Goal: Task Accomplishment & Management: Complete application form

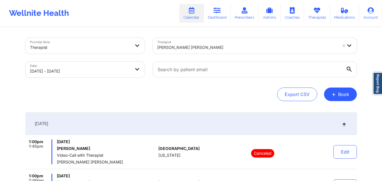
click at [207, 47] on div at bounding box center [247, 47] width 180 height 7
drag, startPoint x: 207, startPoint y: 47, endPoint x: 277, endPoint y: 41, distance: 70.6
click at [207, 47] on div at bounding box center [247, 47] width 180 height 7
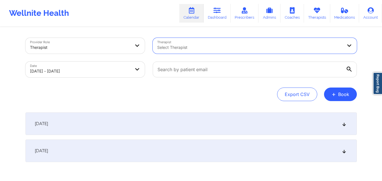
click at [67, 72] on body "Wellnite Health Calendar Dashboard Prescribers Admins Coaches Therapists Medica…" at bounding box center [191, 90] width 382 height 181
select select "2025-9"
select select "2025-10"
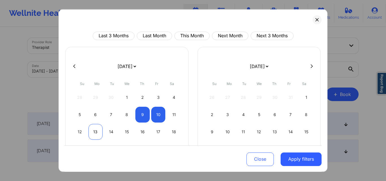
click at [97, 130] on div "13" at bounding box center [95, 132] width 14 height 16
select select "2025-9"
select select "2025-10"
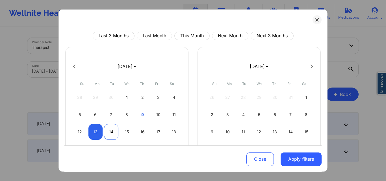
select select "2025-9"
select select "2025-10"
click at [106, 132] on div "14" at bounding box center [111, 132] width 14 height 16
select select "2025-9"
select select "2025-10"
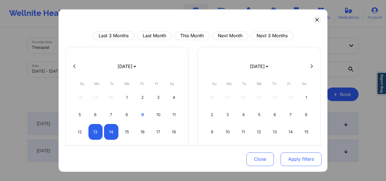
click at [294, 158] on button "Apply filters" at bounding box center [300, 160] width 41 height 14
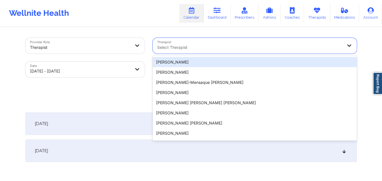
click at [213, 49] on div at bounding box center [249, 47] width 185 height 7
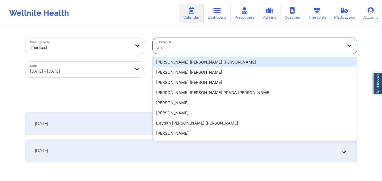
type input "a"
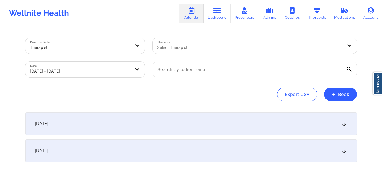
click at [121, 95] on div "Export CSV + Book" at bounding box center [190, 95] width 331 height 14
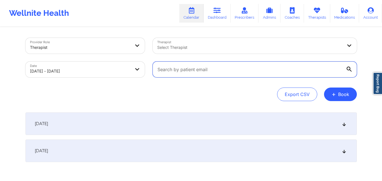
click at [208, 69] on input "text" at bounding box center [255, 70] width 204 height 16
paste input "RASTINSON91@GMAIL.COM"
type input "RASTINSON91@GMAIL.COM"
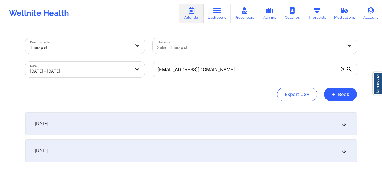
click at [164, 153] on div "October 14, 2025" at bounding box center [190, 151] width 331 height 23
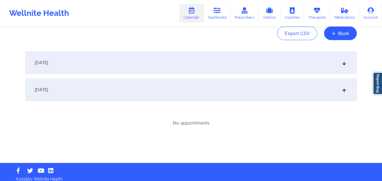
scroll to position [66, 0]
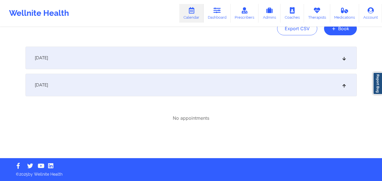
click at [200, 66] on div "October 13, 2025" at bounding box center [190, 58] width 331 height 23
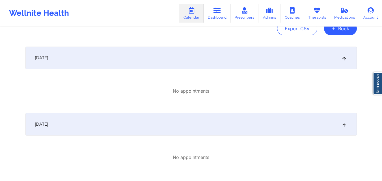
scroll to position [0, 0]
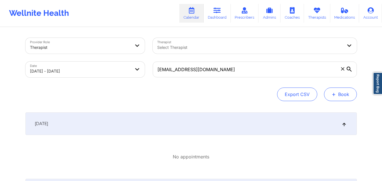
click at [337, 94] on button "+ Book" at bounding box center [340, 95] width 33 height 14
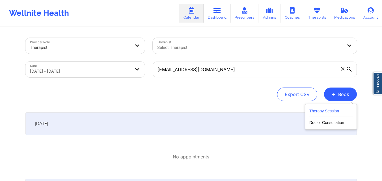
click at [325, 110] on button "Therapy Session" at bounding box center [330, 112] width 43 height 9
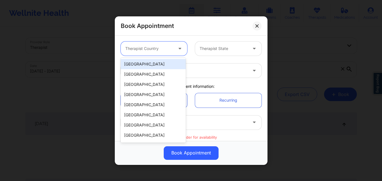
click at [156, 48] on div at bounding box center [149, 48] width 48 height 7
click at [154, 62] on div "[GEOGRAPHIC_DATA]" at bounding box center [153, 64] width 65 height 10
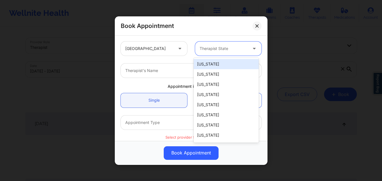
click at [209, 51] on div at bounding box center [223, 48] width 48 height 7
type input "new"
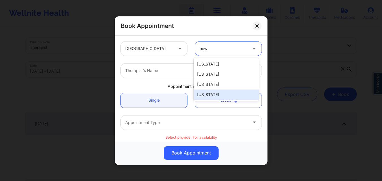
click at [209, 99] on div "New York" at bounding box center [225, 95] width 65 height 10
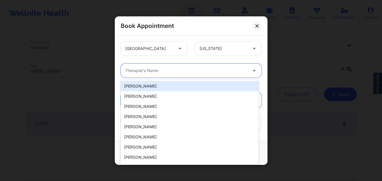
click at [147, 69] on div at bounding box center [186, 70] width 122 height 7
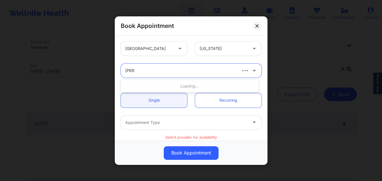
type input "kerrie"
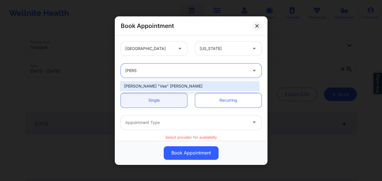
click at [145, 84] on div "Kerrie "Vee" Martin" at bounding box center [190, 86] width 138 height 10
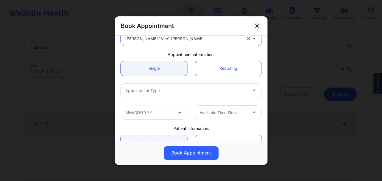
scroll to position [32, 0]
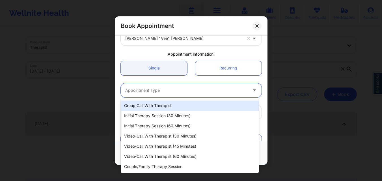
click at [141, 92] on div at bounding box center [186, 90] width 122 height 7
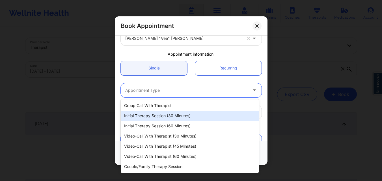
click at [137, 115] on div "Initial Therapy Session (30 minutes)" at bounding box center [190, 116] width 138 height 10
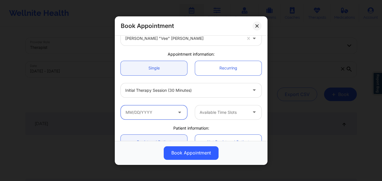
click at [143, 112] on input "text" at bounding box center [154, 112] width 66 height 14
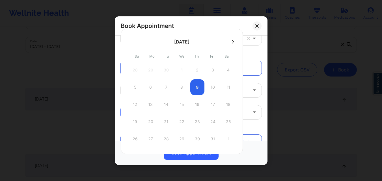
scroll to position [22, 0]
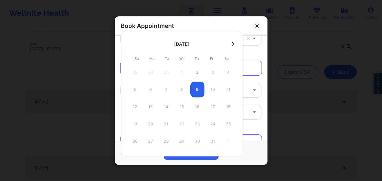
click at [232, 46] on icon at bounding box center [233, 44] width 2 height 4
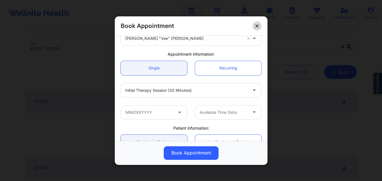
click at [256, 25] on icon at bounding box center [256, 25] width 3 height 3
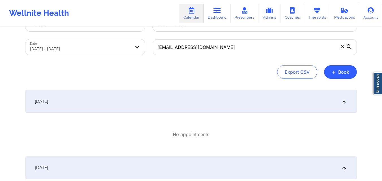
click at [229, 80] on div "Provider Role Therapist Therapist Select Therapist Date 10/13/2025 - 10/14/2025…" at bounding box center [190, 123] width 339 height 236
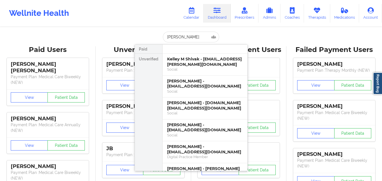
click at [182, 35] on input "[PERSON_NAME]" at bounding box center [191, 37] width 56 height 11
drag, startPoint x: 0, startPoint y: 0, endPoint x: 182, endPoint y: 35, distance: 185.3
click at [182, 35] on input "[PERSON_NAME]" at bounding box center [191, 37] width 56 height 11
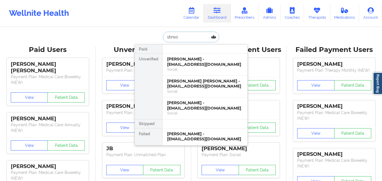
type input "[PERSON_NAME]"
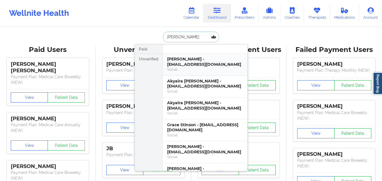
click at [191, 67] on div "[PERSON_NAME] - [EMAIL_ADDRESS][DOMAIN_NAME]" at bounding box center [205, 61] width 76 height 10
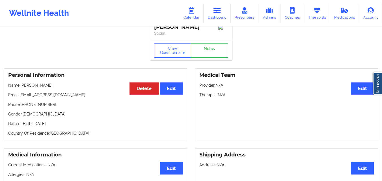
scroll to position [8, 0]
click at [168, 54] on button "View Questionnaire" at bounding box center [172, 51] width 37 height 14
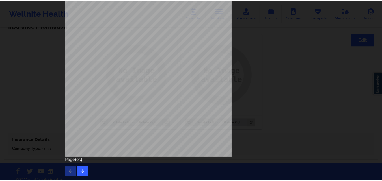
scroll to position [0, 0]
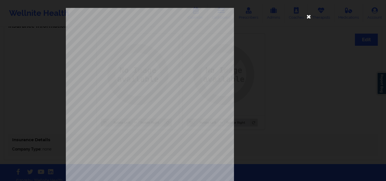
click at [309, 19] on icon at bounding box center [308, 16] width 9 height 9
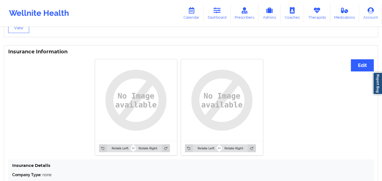
scroll to position [403, 0]
click at [367, 69] on button "Edit" at bounding box center [362, 66] width 23 height 12
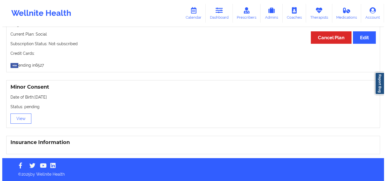
scroll to position [0, 0]
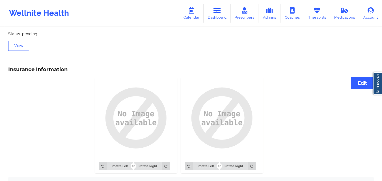
scroll to position [383, 0]
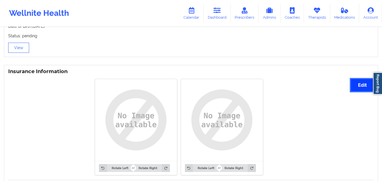
click at [366, 90] on button "Edit" at bounding box center [362, 85] width 23 height 12
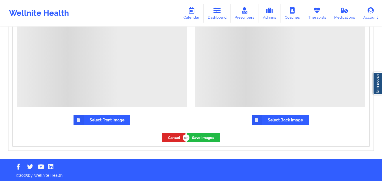
scroll to position [558, 0]
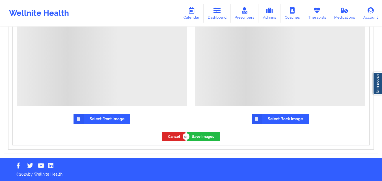
click at [119, 121] on label "Select Front Image" at bounding box center [101, 119] width 57 height 10
click at [0, 0] on input "Select Front Image" at bounding box center [0, 0] width 0 height 0
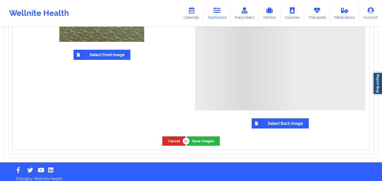
scroll to position [564, 0]
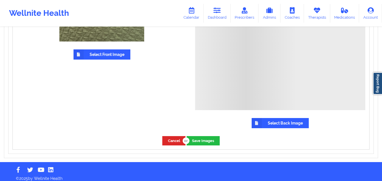
click at [286, 125] on label "Select Back Image" at bounding box center [279, 123] width 57 height 10
click at [0, 0] on input "Select Back Image" at bounding box center [0, 0] width 0 height 0
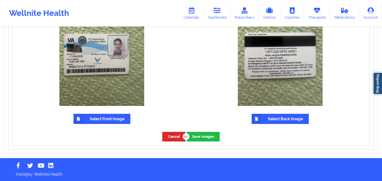
scroll to position [501, 0]
click at [204, 137] on button "Save Images" at bounding box center [202, 136] width 33 height 9
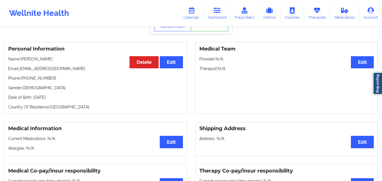
scroll to position [0, 0]
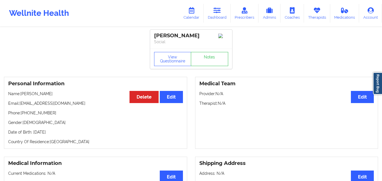
click at [0, 173] on div "Medical Information Edit Current Medications: N/A Allergies: N/A" at bounding box center [95, 174] width 191 height 34
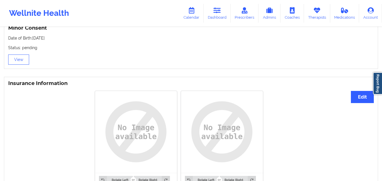
scroll to position [373, 0]
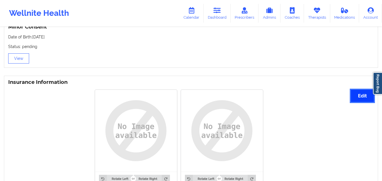
click at [362, 99] on button "Edit" at bounding box center [362, 96] width 23 height 12
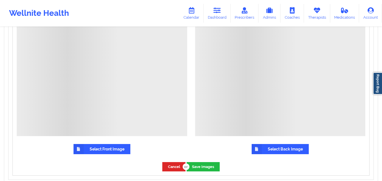
scroll to position [528, 0]
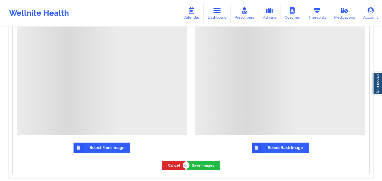
click at [112, 149] on label "Select Front Image" at bounding box center [101, 148] width 57 height 10
click at [0, 0] on input "Select Front Image" at bounding box center [0, 0] width 0 height 0
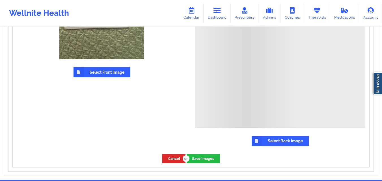
scroll to position [570, 0]
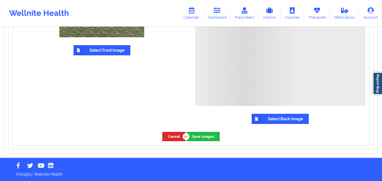
click at [285, 120] on label "Select Back Image" at bounding box center [279, 119] width 57 height 10
click at [0, 0] on input "Select Back Image" at bounding box center [0, 0] width 0 height 0
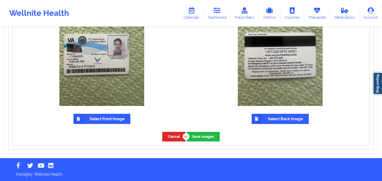
scroll to position [501, 0]
click at [204, 137] on button "Save Images" at bounding box center [202, 136] width 33 height 9
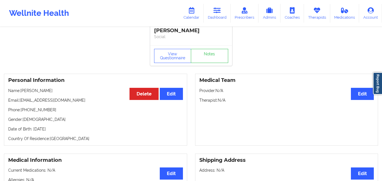
scroll to position [5, 0]
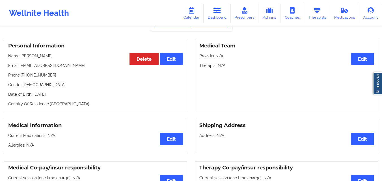
scroll to position [32, 0]
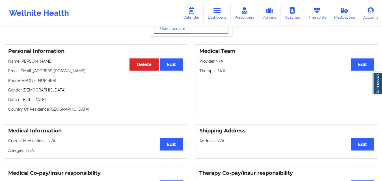
drag, startPoint x: 33, startPoint y: 102, endPoint x: 61, endPoint y: 102, distance: 28.0
click at [61, 102] on p "Date of Birth: [DEMOGRAPHIC_DATA]" at bounding box center [95, 100] width 175 height 6
copy p "[DATE]"
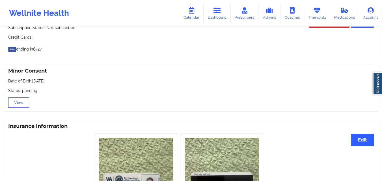
scroll to position [329, 0]
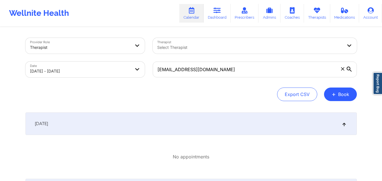
click at [343, 70] on icon at bounding box center [342, 68] width 3 height 3
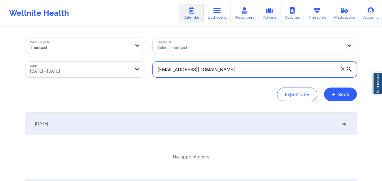
click at [343, 70] on input "RASTINSON91@GMAIL.COM" at bounding box center [255, 70] width 204 height 16
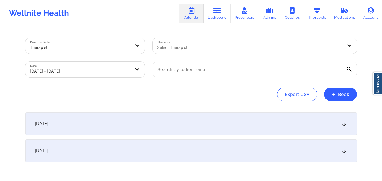
select select "2025-9"
select select "2025-10"
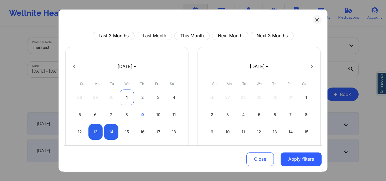
click at [128, 97] on div "1" at bounding box center [127, 97] width 14 height 16
select select "2025-9"
select select "2025-10"
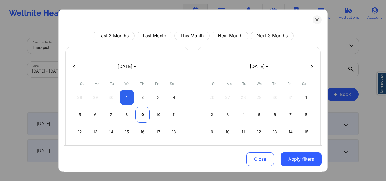
select select "2025-9"
select select "2025-10"
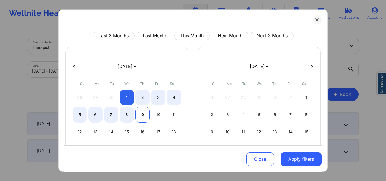
click at [141, 116] on div "9" at bounding box center [142, 114] width 14 height 16
select select "2025-9"
select select "2025-10"
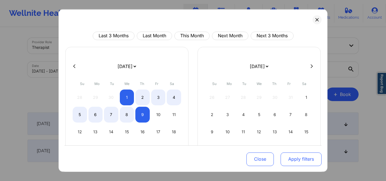
click at [290, 158] on button "Apply filters" at bounding box center [300, 160] width 41 height 14
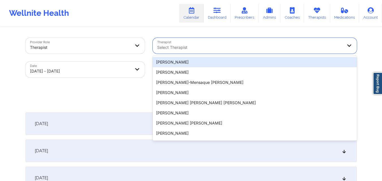
click at [231, 47] on div at bounding box center [249, 47] width 185 height 7
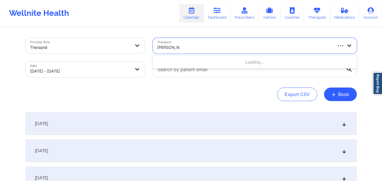
type input "stanley pear"
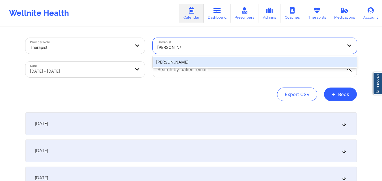
click at [217, 62] on div "Stanley Pearlberg" at bounding box center [255, 62] width 204 height 10
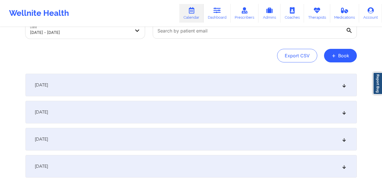
scroll to position [41, 0]
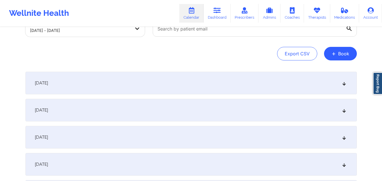
click at [154, 73] on div "October 1, 2025" at bounding box center [190, 83] width 331 height 23
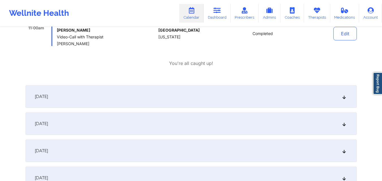
scroll to position [154, 0]
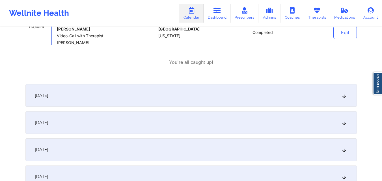
click at [146, 97] on div "October 2, 2025" at bounding box center [190, 95] width 331 height 23
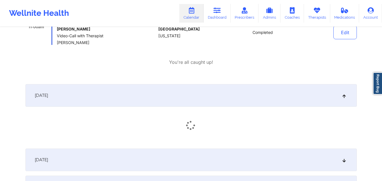
click at [146, 97] on div "October 2, 2025" at bounding box center [190, 95] width 331 height 23
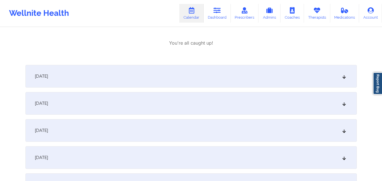
scroll to position [173, 0]
click at [146, 82] on div "October 2, 2025" at bounding box center [190, 76] width 331 height 23
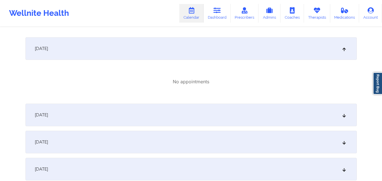
scroll to position [209, 0]
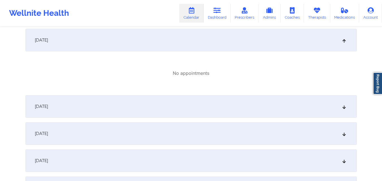
click at [98, 34] on div "October 2, 2025" at bounding box center [190, 40] width 331 height 23
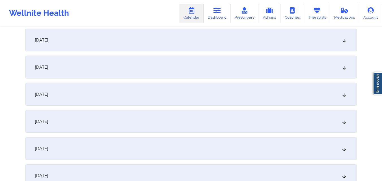
click at [99, 65] on div "October 3, 2025" at bounding box center [190, 67] width 331 height 23
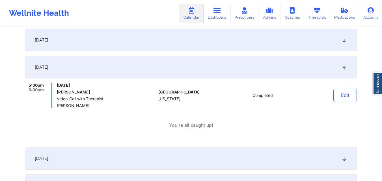
click at [98, 73] on div "October 3, 2025" at bounding box center [190, 67] width 331 height 23
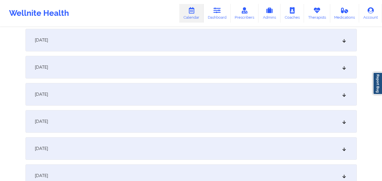
click at [92, 95] on div "October 4, 2025" at bounding box center [190, 94] width 331 height 23
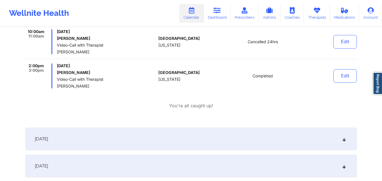
scroll to position [248, 0]
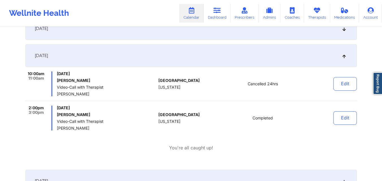
click at [81, 57] on div "October 4, 2025" at bounding box center [190, 55] width 331 height 23
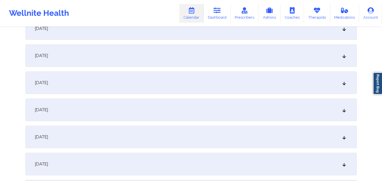
click at [77, 78] on div "October 5, 2025" at bounding box center [190, 82] width 331 height 23
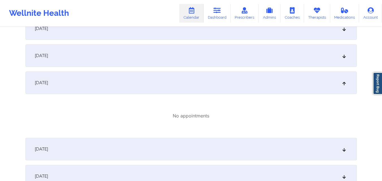
click at [76, 85] on div "October 5, 2025" at bounding box center [190, 82] width 331 height 23
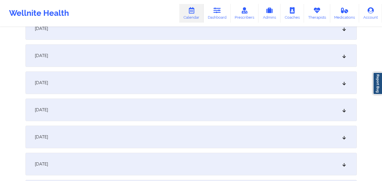
click at [72, 109] on div "October 6, 2025" at bounding box center [190, 110] width 331 height 23
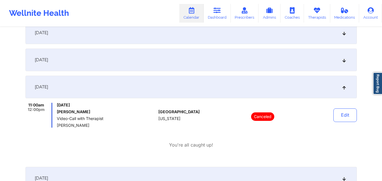
scroll to position [284, 0]
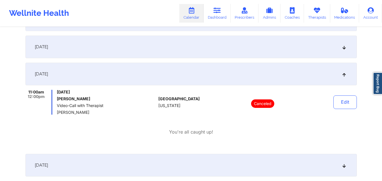
click at [77, 76] on div "October 6, 2025" at bounding box center [190, 74] width 331 height 23
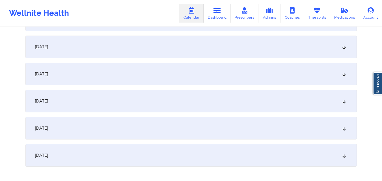
click at [74, 105] on div "October 7, 2025" at bounding box center [190, 101] width 331 height 23
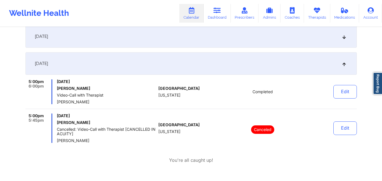
scroll to position [322, 0]
click at [74, 66] on div "October 7, 2025" at bounding box center [190, 63] width 331 height 23
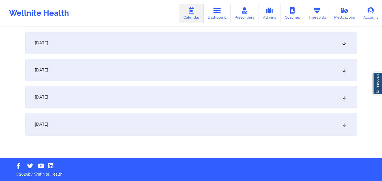
scroll to position [315, 0]
click at [83, 71] on div "October 7, 2025" at bounding box center [190, 70] width 331 height 23
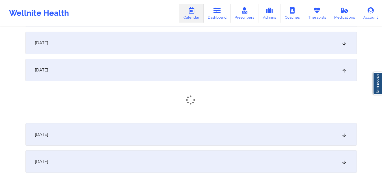
scroll to position [322, 0]
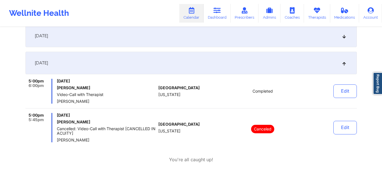
click at [71, 68] on div "October 7, 2025" at bounding box center [190, 63] width 331 height 23
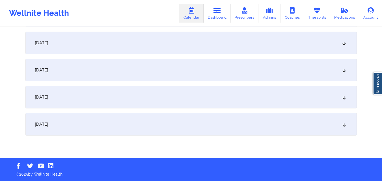
scroll to position [315, 0]
click at [70, 96] on div "October 8, 2025" at bounding box center [190, 97] width 331 height 23
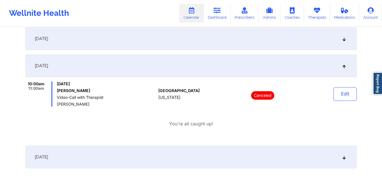
scroll to position [348, 0]
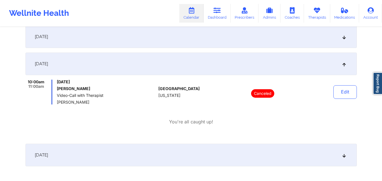
click at [75, 64] on div "October 8, 2025" at bounding box center [190, 64] width 331 height 23
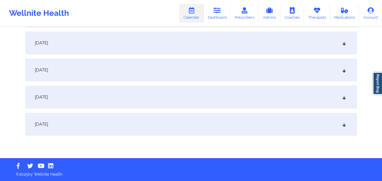
scroll to position [315, 0]
click at [73, 127] on div "October 9, 2025" at bounding box center [190, 124] width 331 height 23
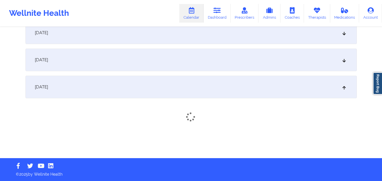
scroll to position [354, 0]
click at [94, 89] on div "October 9, 2025" at bounding box center [190, 85] width 331 height 23
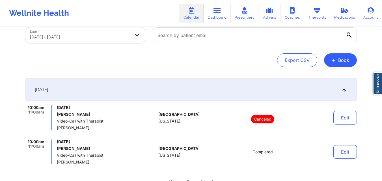
scroll to position [0, 0]
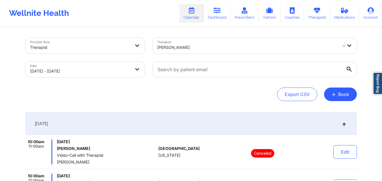
click at [84, 71] on body "Wellnite Health Calendar Dashboard Prescribers Admins Coaches Therapists Medica…" at bounding box center [191, 90] width 382 height 181
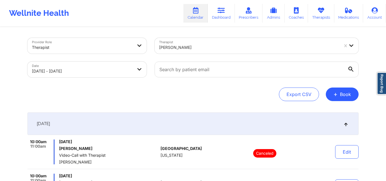
select select "2025-9"
select select "2025-10"
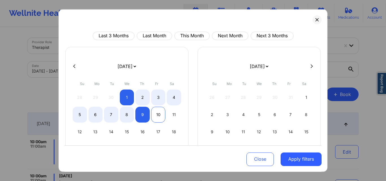
click at [156, 118] on div "10" at bounding box center [158, 114] width 14 height 16
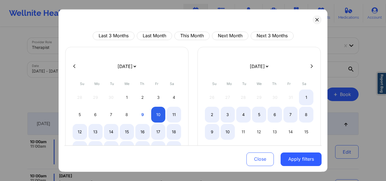
select select "2025-9"
select select "2025-10"
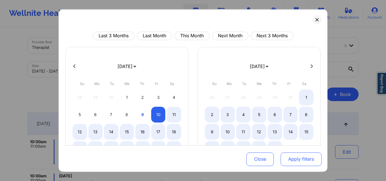
click at [296, 159] on button "Apply filters" at bounding box center [300, 160] width 41 height 14
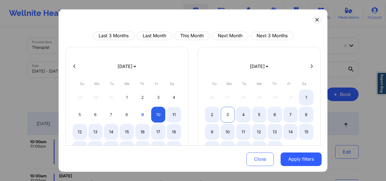
select select "2025-9"
select select "2025-10"
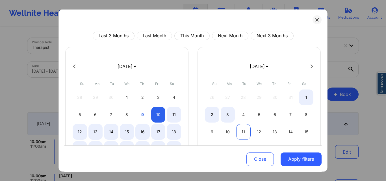
select select "2025-9"
select select "2025-10"
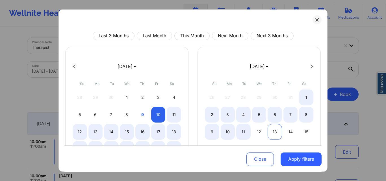
select select "2025-9"
select select "2025-10"
select select "2025-9"
select select "2025-10"
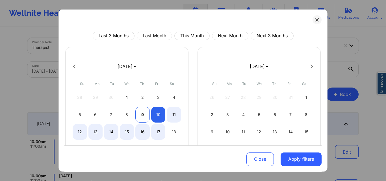
select select "2025-9"
select select "2025-10"
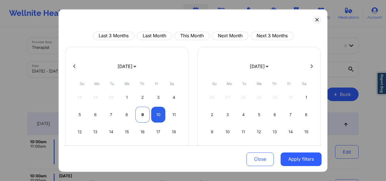
click at [142, 114] on div "9" at bounding box center [142, 114] width 14 height 16
select select "2025-9"
select select "2025-10"
select select "2025-9"
select select "2025-10"
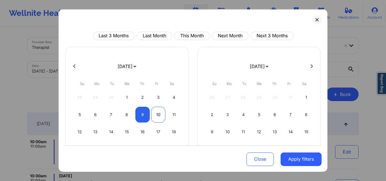
click at [155, 115] on div "10" at bounding box center [158, 114] width 14 height 16
select select "2025-9"
select select "2025-10"
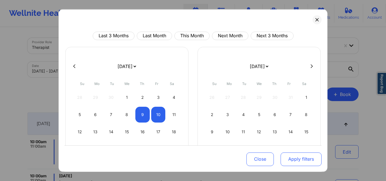
click at [302, 161] on button "Apply filters" at bounding box center [300, 160] width 41 height 14
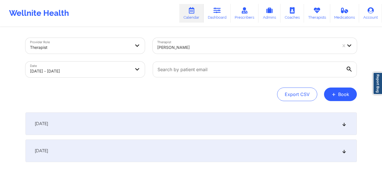
scroll to position [27, 0]
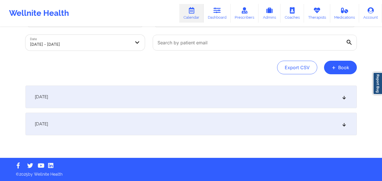
click at [171, 127] on div "October 10, 2025" at bounding box center [190, 124] width 331 height 23
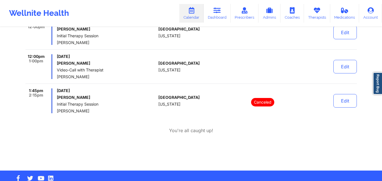
scroll to position [0, 0]
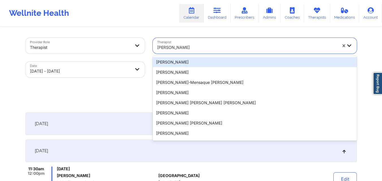
click at [201, 49] on div at bounding box center [247, 47] width 180 height 7
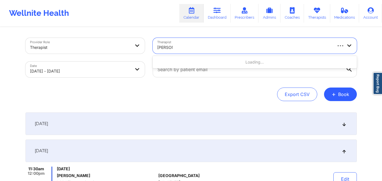
type input "richard r"
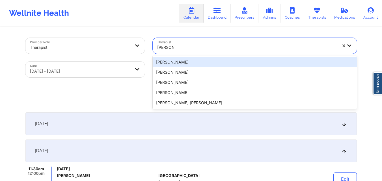
click at [206, 64] on div "richard rios" at bounding box center [255, 62] width 204 height 10
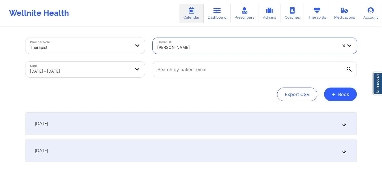
click at [213, 49] on div at bounding box center [247, 47] width 180 height 7
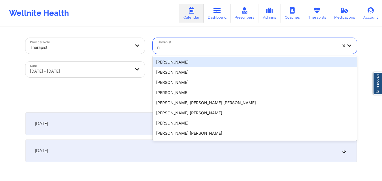
type input "r"
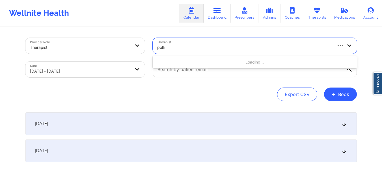
type input "pollin"
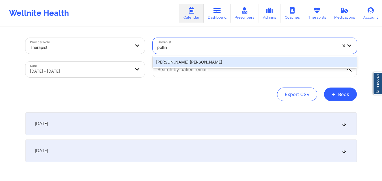
click at [207, 58] on div "Richard Ryan Kenneth Pollino" at bounding box center [255, 62] width 204 height 10
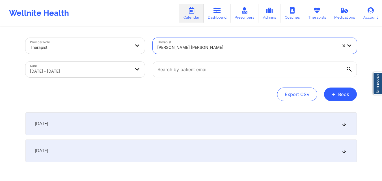
scroll to position [27, 0]
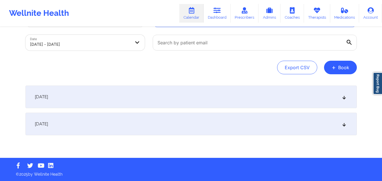
click at [146, 125] on div "October 10, 2025" at bounding box center [190, 124] width 331 height 23
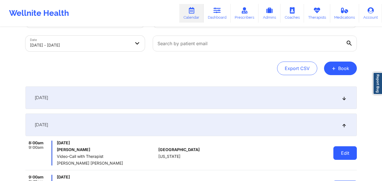
scroll to position [0, 0]
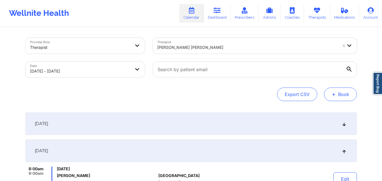
click at [343, 90] on button "+ Book" at bounding box center [340, 95] width 33 height 14
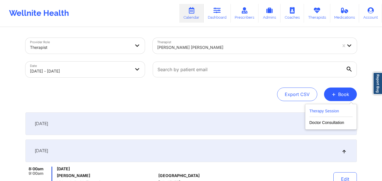
click at [327, 112] on button "Therapy Session" at bounding box center [330, 112] width 43 height 9
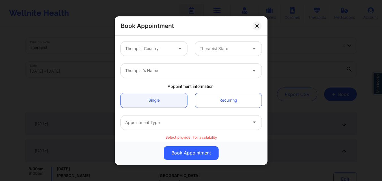
click at [160, 48] on div at bounding box center [149, 48] width 48 height 7
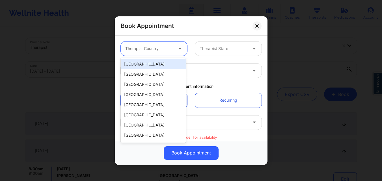
click at [161, 64] on div "[GEOGRAPHIC_DATA]" at bounding box center [153, 64] width 65 height 10
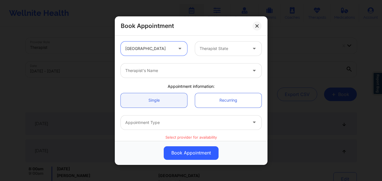
click at [210, 51] on div at bounding box center [223, 48] width 48 height 7
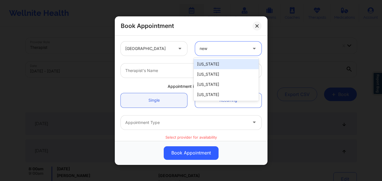
type input "new y"
click at [218, 63] on div "New York" at bounding box center [225, 64] width 65 height 10
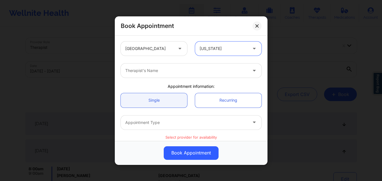
click at [208, 70] on div at bounding box center [186, 70] width 122 height 7
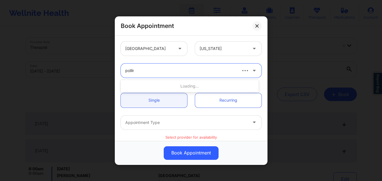
type input "pollino"
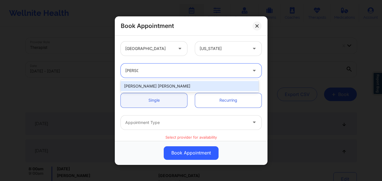
click at [179, 87] on div "Richard Ryan Kenneth Pollino" at bounding box center [190, 86] width 138 height 10
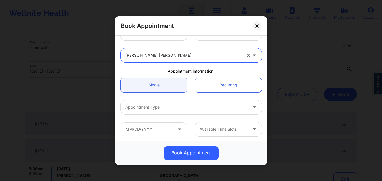
scroll to position [28, 0]
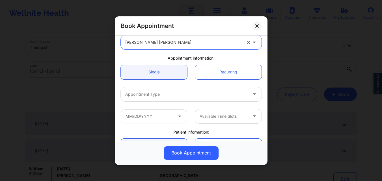
click at [158, 92] on div at bounding box center [186, 94] width 122 height 7
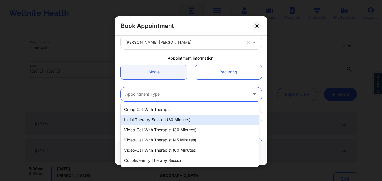
click at [155, 119] on div "Initial Therapy Session (30 minutes)" at bounding box center [190, 120] width 138 height 10
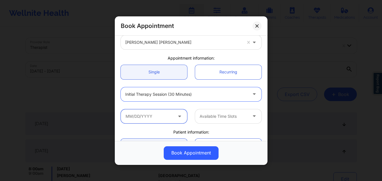
click at [154, 119] on input "text" at bounding box center [154, 116] width 66 height 14
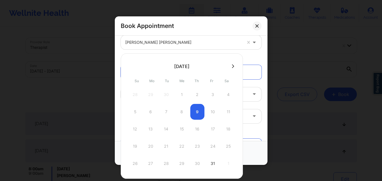
click at [212, 112] on div "5 6 7 8 9 10 11" at bounding box center [181, 112] width 107 height 16
click at [230, 27] on div "Book Appointment" at bounding box center [191, 25] width 153 height 19
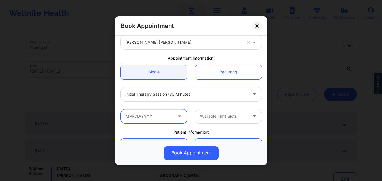
click at [162, 118] on input "text" at bounding box center [154, 116] width 66 height 14
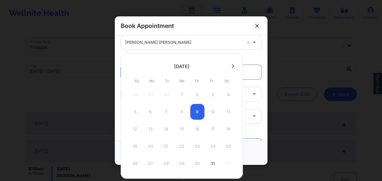
click at [211, 110] on div "5 6 7 8 9 10 11" at bounding box center [181, 112] width 107 height 16
click at [199, 28] on div "Book Appointment" at bounding box center [191, 25] width 153 height 19
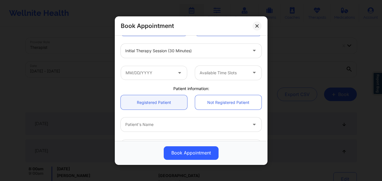
scroll to position [85, 0]
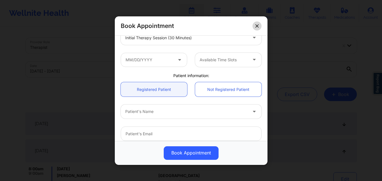
click at [259, 24] on button at bounding box center [256, 25] width 9 height 9
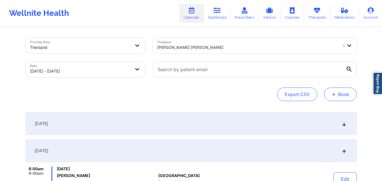
click at [344, 93] on button "+ Book" at bounding box center [340, 95] width 33 height 14
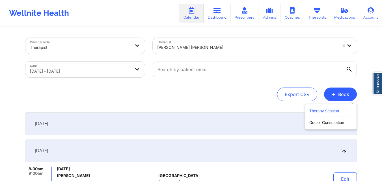
click at [321, 113] on button "Therapy Session" at bounding box center [330, 112] width 43 height 9
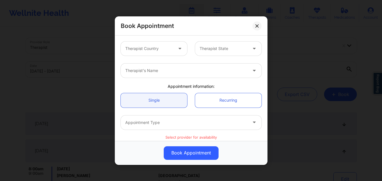
click at [164, 50] on div at bounding box center [149, 48] width 48 height 7
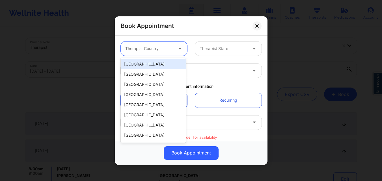
click at [155, 68] on div "[GEOGRAPHIC_DATA]" at bounding box center [153, 64] width 65 height 10
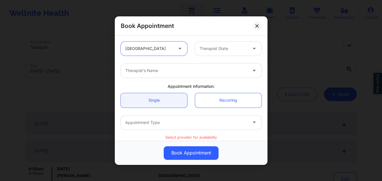
click at [218, 52] on div "Therapist State" at bounding box center [221, 49] width 53 height 14
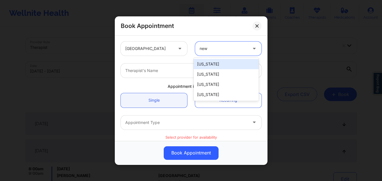
type input "new y"
click at [208, 61] on div "New York" at bounding box center [225, 64] width 65 height 10
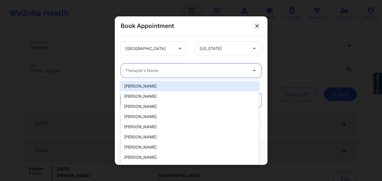
click at [193, 71] on div at bounding box center [186, 70] width 122 height 7
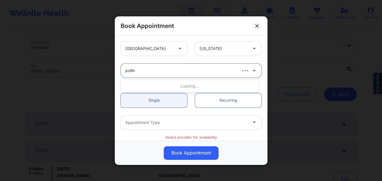
type input "pollino"
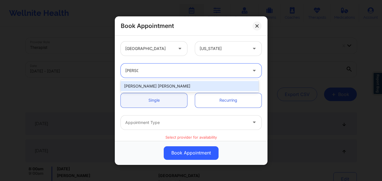
click at [185, 86] on div "Richard Ryan Kenneth Pollino" at bounding box center [190, 86] width 138 height 10
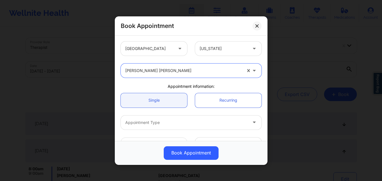
scroll to position [56, 0]
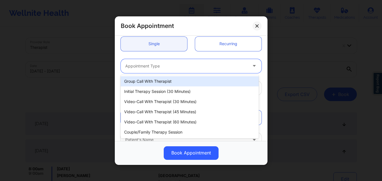
click at [174, 69] on div at bounding box center [186, 65] width 122 height 7
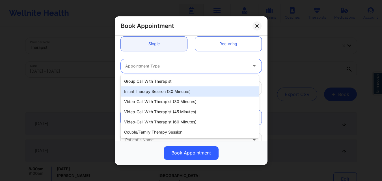
click at [166, 92] on div "Initial Therapy Session (30 minutes)" at bounding box center [190, 91] width 138 height 10
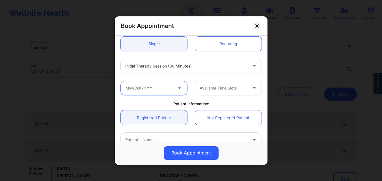
click at [165, 90] on input "text" at bounding box center [154, 88] width 66 height 14
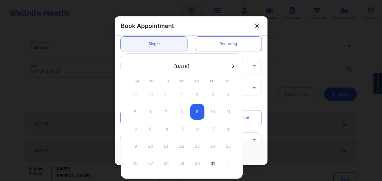
click at [214, 112] on div "5 6 7 8 9 10 11" at bounding box center [181, 112] width 107 height 16
click at [211, 164] on div "31" at bounding box center [213, 164] width 14 height 16
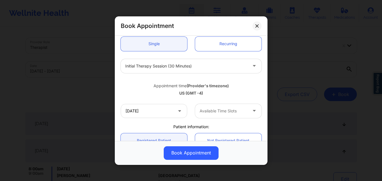
click at [176, 65] on div at bounding box center [186, 65] width 122 height 7
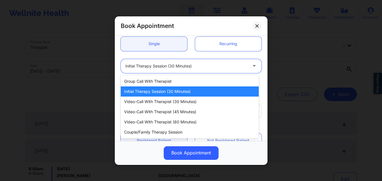
click at [177, 94] on div "Initial Therapy Session (30 minutes)" at bounding box center [190, 91] width 138 height 10
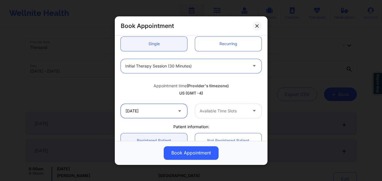
click at [168, 109] on input "10/31/2025" at bounding box center [154, 111] width 66 height 14
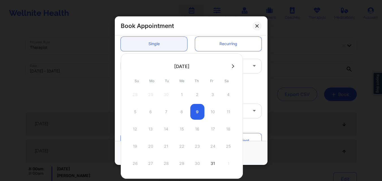
click at [199, 114] on div "5 6 7 8 9 10 11" at bounding box center [181, 112] width 107 height 16
click at [247, 75] on div "Initial Therapy Session (30 minutes)" at bounding box center [191, 66] width 149 height 22
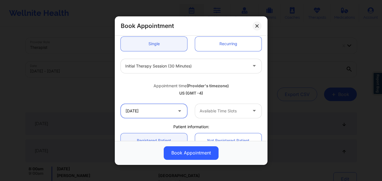
click at [145, 113] on input "10/31/2025" at bounding box center [154, 111] width 66 height 14
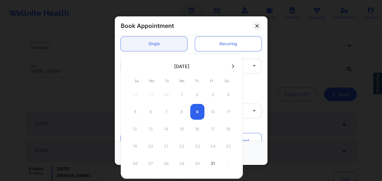
click at [227, 66] on div at bounding box center [182, 66] width 122 height 8
click at [232, 67] on icon at bounding box center [233, 66] width 2 height 4
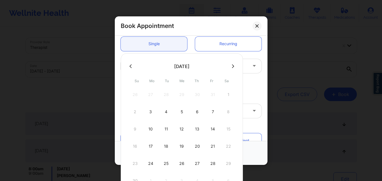
click at [131, 66] on icon at bounding box center [130, 66] width 2 height 4
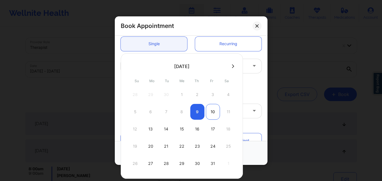
click at [215, 113] on div "10" at bounding box center [213, 112] width 14 height 16
type input "10/10/2025"
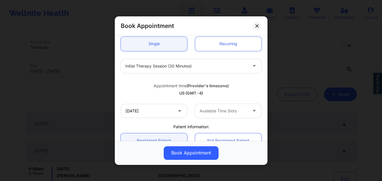
click at [216, 113] on div at bounding box center [223, 111] width 48 height 7
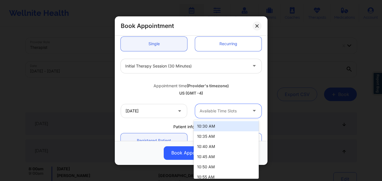
click at [211, 126] on div "10:30 AM" at bounding box center [225, 126] width 65 height 10
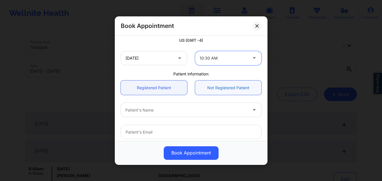
scroll to position [113, 0]
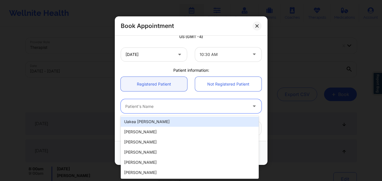
click at [188, 110] on div at bounding box center [186, 106] width 122 height 7
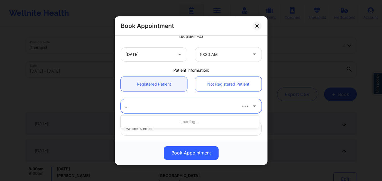
type input "Ji"
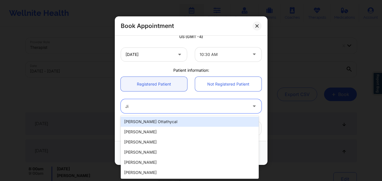
click at [190, 120] on div "Jivin Kuruvilla Ottathycal" at bounding box center [190, 122] width 138 height 10
type input "jivin.1994@gmail.com"
type input "+15168330543"
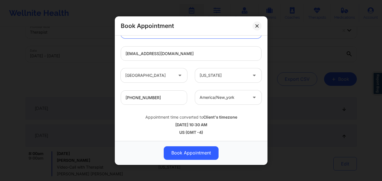
scroll to position [28, 0]
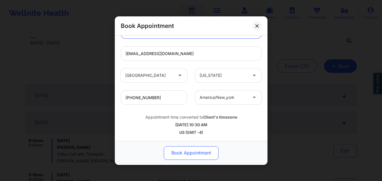
click at [193, 154] on button "Book Appointment" at bounding box center [191, 153] width 55 height 14
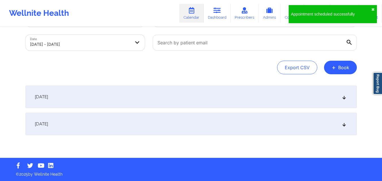
scroll to position [27, 0]
click at [85, 128] on div "October 10, 2025" at bounding box center [190, 124] width 331 height 23
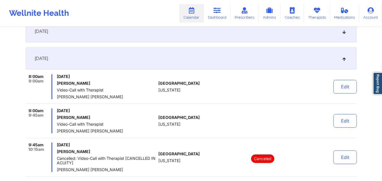
scroll to position [85, 0]
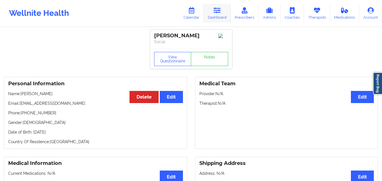
click at [218, 10] on icon at bounding box center [216, 10] width 7 height 6
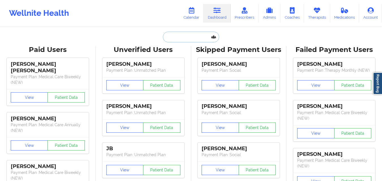
click at [193, 34] on input "text" at bounding box center [191, 37] width 56 height 11
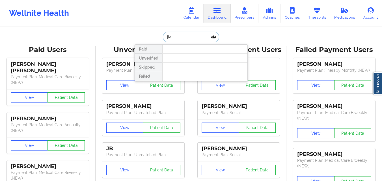
type input "jivin"
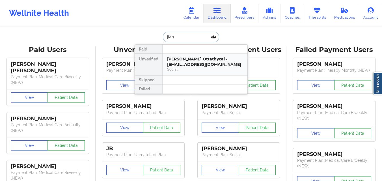
click at [199, 61] on div "[PERSON_NAME] Ottathycal - [EMAIL_ADDRESS][DOMAIN_NAME]" at bounding box center [205, 61] width 76 height 10
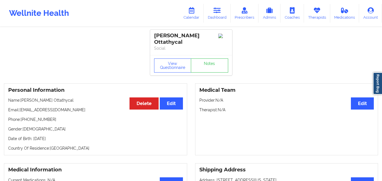
drag, startPoint x: 21, startPoint y: 101, endPoint x: 68, endPoint y: 99, distance: 46.4
click at [68, 99] on p "Name: [PERSON_NAME]" at bounding box center [95, 100] width 175 height 6
copy p "[PERSON_NAME] Ottathycal"
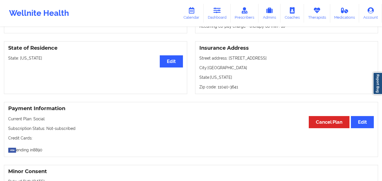
scroll to position [311, 0]
